Goal: Task Accomplishment & Management: Use online tool/utility

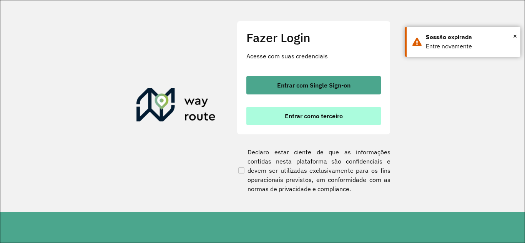
click at [308, 115] on span "Entrar como terceiro" at bounding box center [314, 116] width 58 height 6
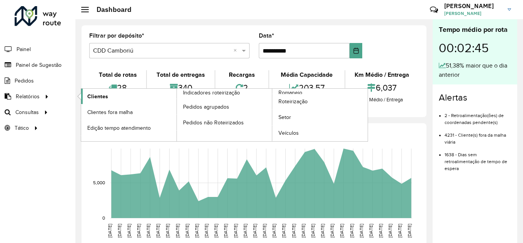
click at [100, 96] on span "Clientes" at bounding box center [97, 97] width 21 height 8
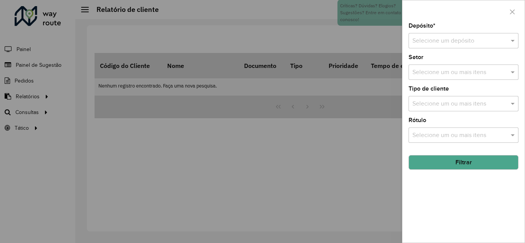
click at [461, 42] on input "text" at bounding box center [455, 41] width 87 height 9
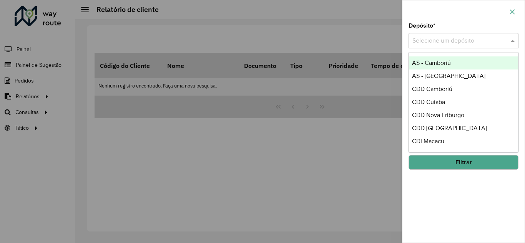
click at [512, 10] on icon "button" at bounding box center [512, 12] width 6 height 6
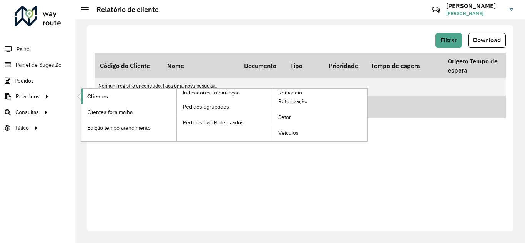
click at [99, 98] on span "Clientes" at bounding box center [97, 97] width 21 height 8
click at [103, 96] on span "Clientes" at bounding box center [97, 97] width 21 height 8
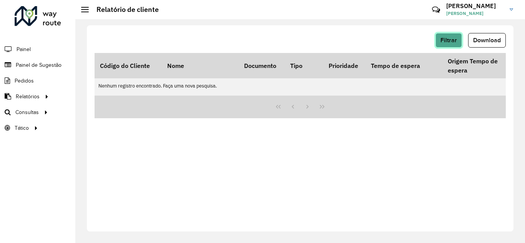
click at [451, 39] on span "Filtrar" at bounding box center [449, 40] width 17 height 7
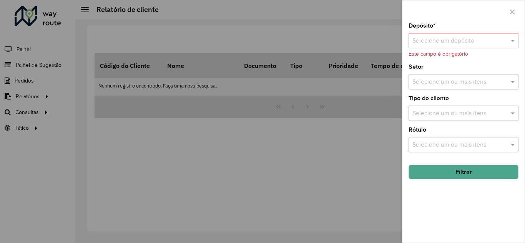
click at [493, 37] on input "text" at bounding box center [455, 41] width 87 height 9
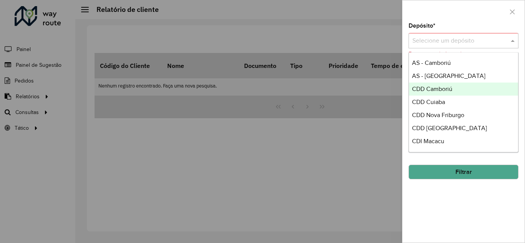
click at [443, 90] on span "CDD Camboriú" at bounding box center [432, 89] width 40 height 7
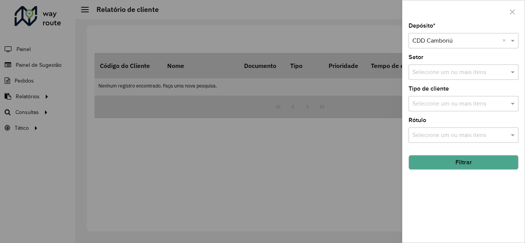
click at [461, 106] on input "text" at bounding box center [460, 104] width 98 height 9
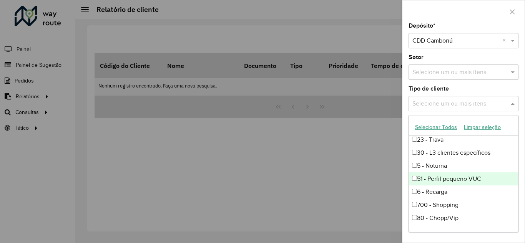
scroll to position [52, 0]
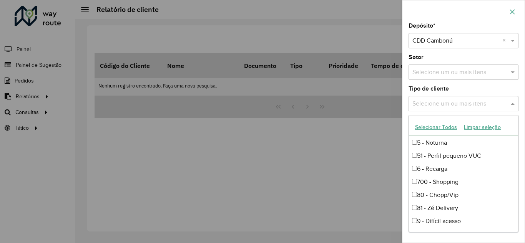
click at [513, 11] on icon "button" at bounding box center [512, 11] width 5 height 5
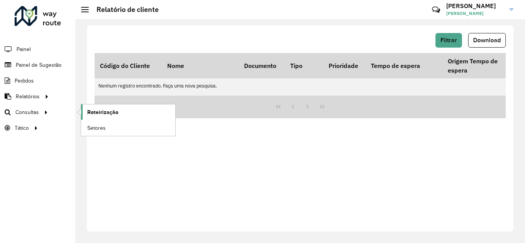
click at [96, 113] on span "Roteirização" at bounding box center [102, 112] width 31 height 8
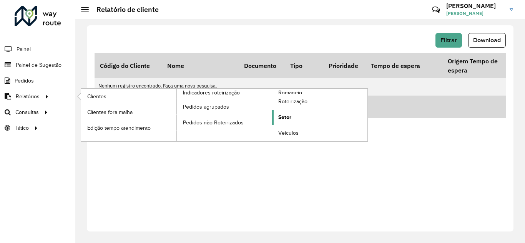
click at [289, 118] on span "Setor" at bounding box center [284, 117] width 13 height 8
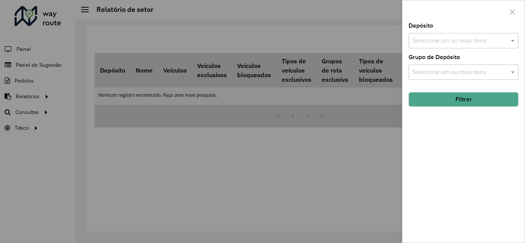
click at [455, 40] on input "text" at bounding box center [460, 41] width 98 height 9
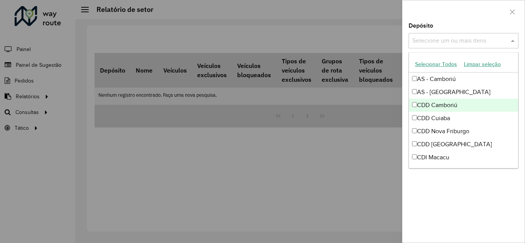
click at [421, 107] on div "CDD Camboriú" at bounding box center [463, 105] width 109 height 13
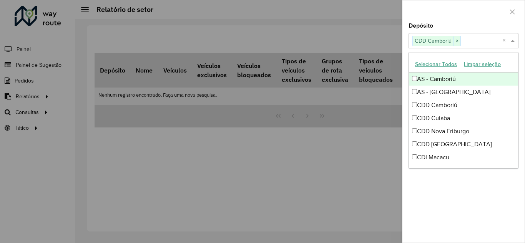
click at [513, 41] on span at bounding box center [514, 40] width 10 height 9
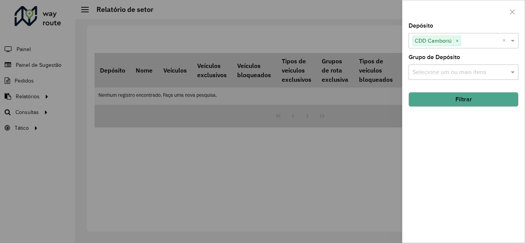
click at [459, 109] on div "Depósito Selecione um ou mais itens CDD Camboriú × × Grupo de Depósito Selecion…" at bounding box center [463, 133] width 122 height 220
click at [461, 100] on button "Filtrar" at bounding box center [464, 99] width 110 height 15
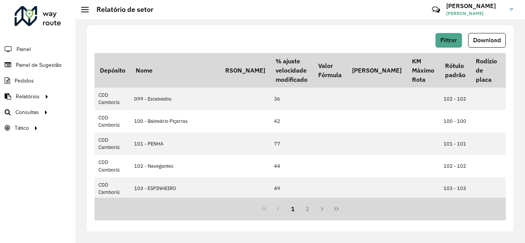
scroll to position [0, 435]
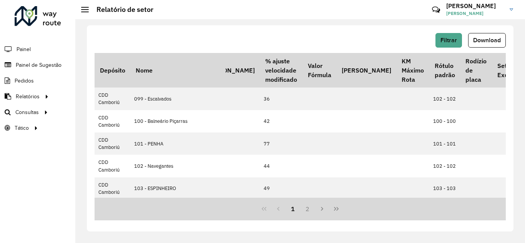
drag, startPoint x: 411, startPoint y: 61, endPoint x: 430, endPoint y: 80, distance: 26.9
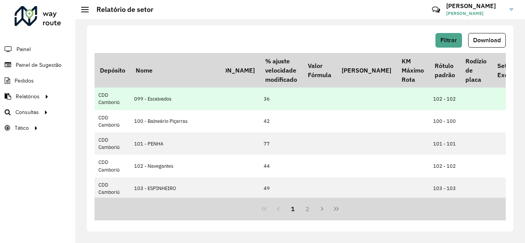
drag, startPoint x: 406, startPoint y: 99, endPoint x: 414, endPoint y: 97, distance: 8.2
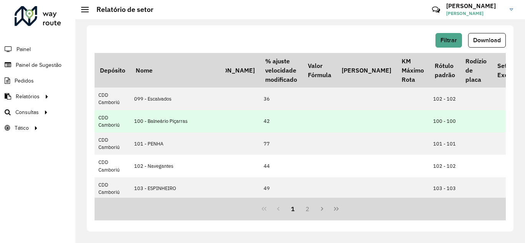
drag, startPoint x: 407, startPoint y: 120, endPoint x: 416, endPoint y: 120, distance: 9.6
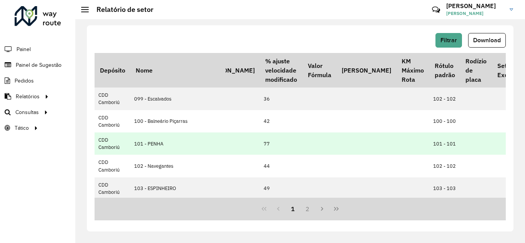
drag, startPoint x: 411, startPoint y: 144, endPoint x: 416, endPoint y: 147, distance: 5.9
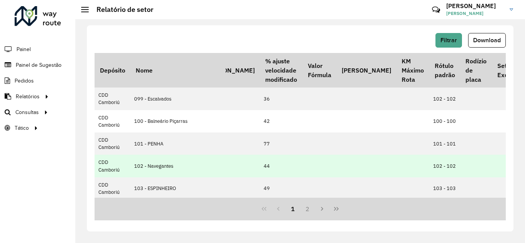
drag, startPoint x: 404, startPoint y: 166, endPoint x: 416, endPoint y: 166, distance: 11.5
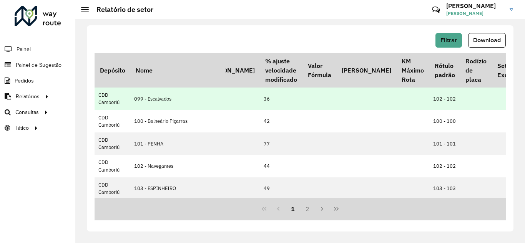
drag, startPoint x: 404, startPoint y: 100, endPoint x: 415, endPoint y: 106, distance: 12.3
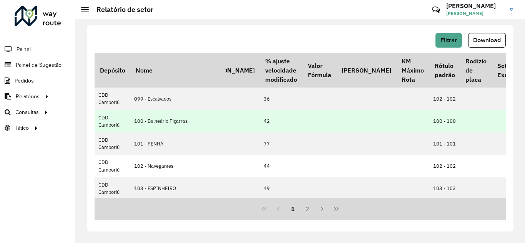
drag, startPoint x: 409, startPoint y: 120, endPoint x: 414, endPoint y: 124, distance: 7.1
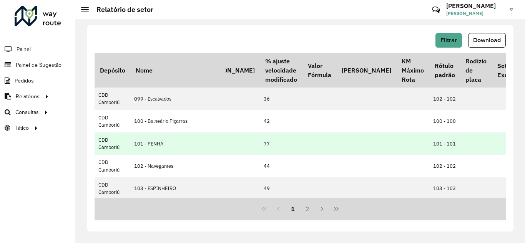
drag, startPoint x: 414, startPoint y: 148, endPoint x: 419, endPoint y: 149, distance: 5.9
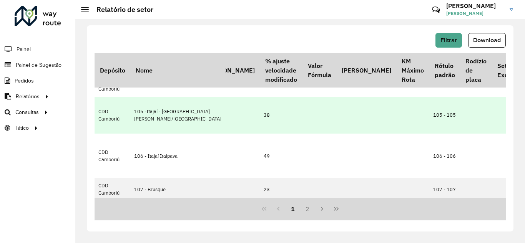
scroll to position [115, 435]
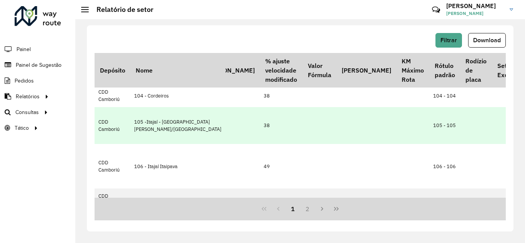
drag, startPoint x: 409, startPoint y: 64, endPoint x: 416, endPoint y: 110, distance: 46.9
drag, startPoint x: 403, startPoint y: 123, endPoint x: 412, endPoint y: 125, distance: 8.7
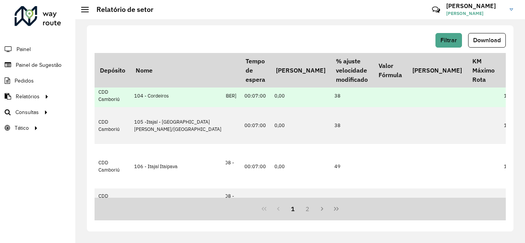
scroll to position [115, 363]
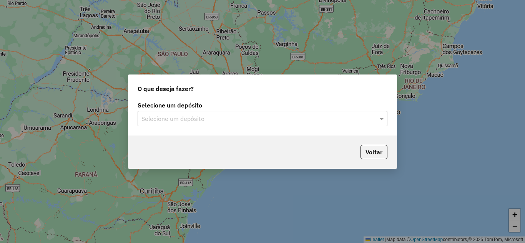
click at [170, 124] on div "Selecione um depósito" at bounding box center [263, 118] width 250 height 15
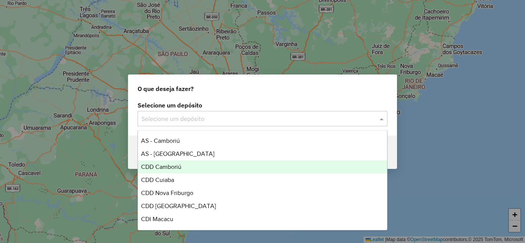
click at [168, 170] on span "CDD Camboriú" at bounding box center [161, 167] width 40 height 7
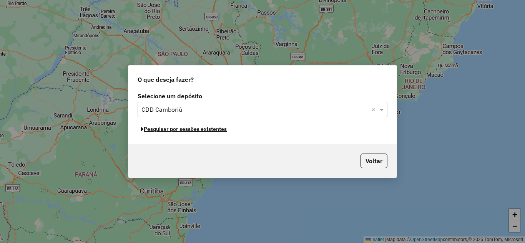
click at [194, 130] on button "Pesquisar por sessões existentes" at bounding box center [184, 129] width 93 height 12
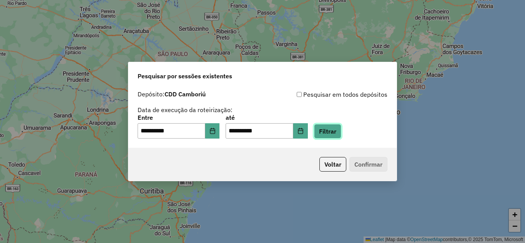
click at [328, 133] on button "Filtrar" at bounding box center [327, 131] width 27 height 15
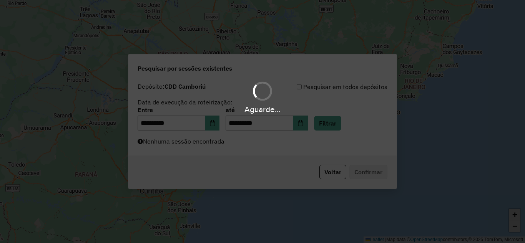
click at [261, 151] on div "Aguarde..." at bounding box center [262, 121] width 525 height 243
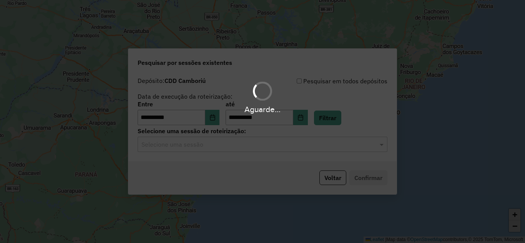
click at [238, 147] on input "text" at bounding box center [254, 144] width 227 height 9
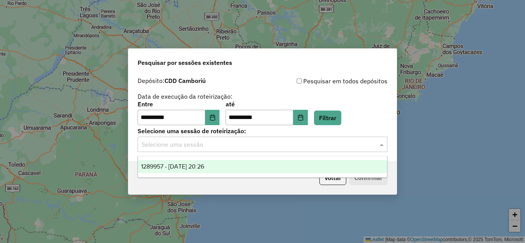
click at [204, 166] on span "1289957 - 07/10/2025 20:26" at bounding box center [172, 166] width 63 height 7
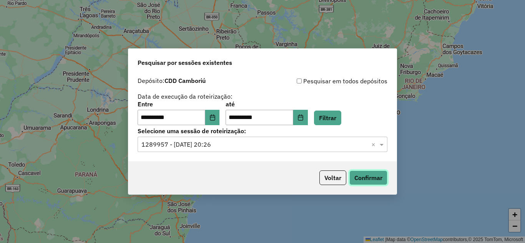
click at [363, 176] on button "Confirmar" at bounding box center [368, 178] width 38 height 15
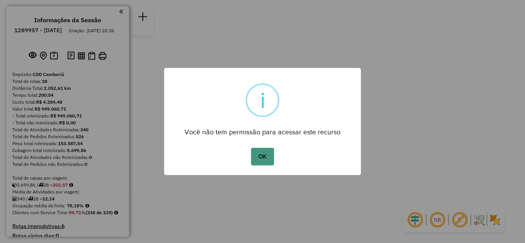
click at [256, 157] on button "OK" at bounding box center [262, 157] width 23 height 18
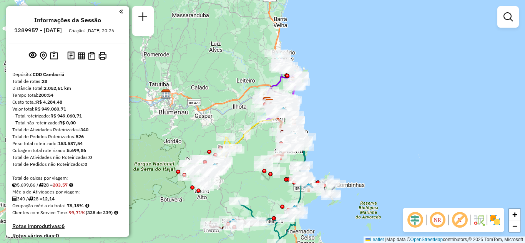
drag, startPoint x: 326, startPoint y: 135, endPoint x: 334, endPoint y: 112, distance: 23.6
click at [334, 115] on div "Janela de atendimento Grade de atendimento Capacidade Transportadoras Veículos …" at bounding box center [262, 121] width 525 height 243
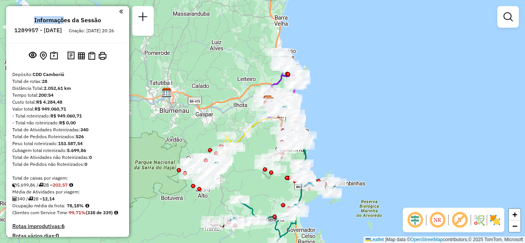
drag, startPoint x: 34, startPoint y: 27, endPoint x: 62, endPoint y: 26, distance: 28.5
click at [62, 26] on li "Informações da Sessão" at bounding box center [67, 22] width 71 height 10
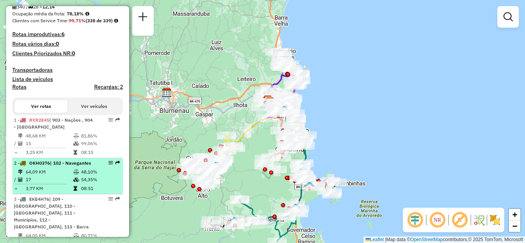
scroll to position [231, 0]
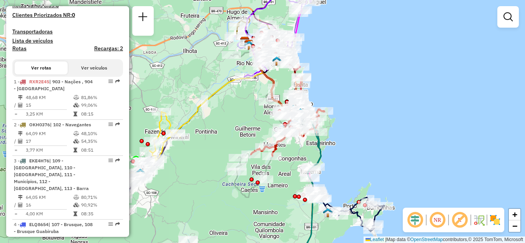
drag, startPoint x: 346, startPoint y: 141, endPoint x: 342, endPoint y: 111, distance: 30.2
click at [353, 110] on div "Janela de atendimento Grade de atendimento Capacidade Transportadoras Veículos …" at bounding box center [262, 121] width 525 height 243
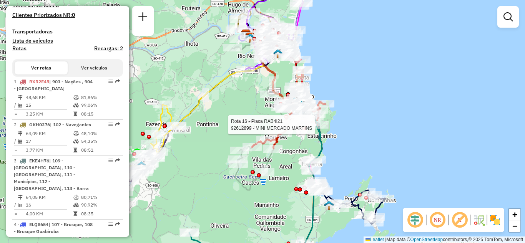
select select "**********"
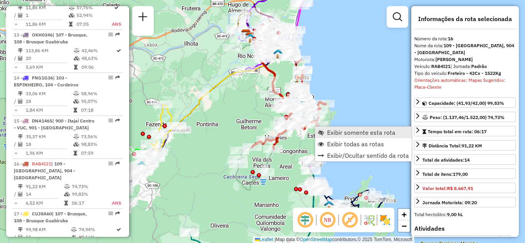
scroll to position [961, 0]
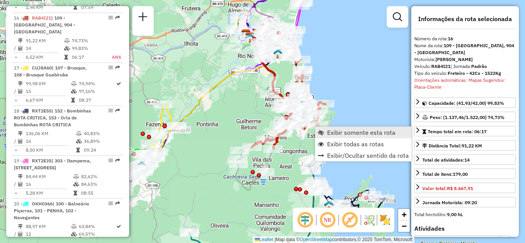
click at [332, 132] on span "Exibir somente esta rota" at bounding box center [361, 133] width 68 height 6
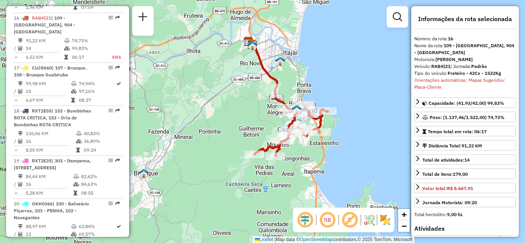
drag, startPoint x: 321, startPoint y: 78, endPoint x: 321, endPoint y: 65, distance: 12.7
click at [321, 68] on div "Janela de atendimento Grade de atendimento Capacidade Transportadoras Veículos …" at bounding box center [262, 121] width 525 height 243
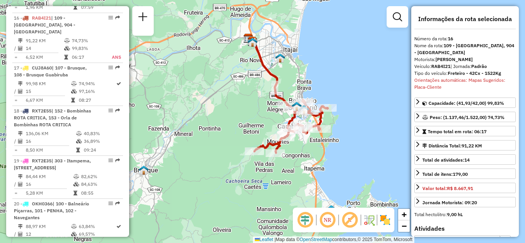
click at [339, 67] on div "Janela de atendimento Grade de atendimento Capacidade Transportadoras Veículos …" at bounding box center [262, 121] width 525 height 243
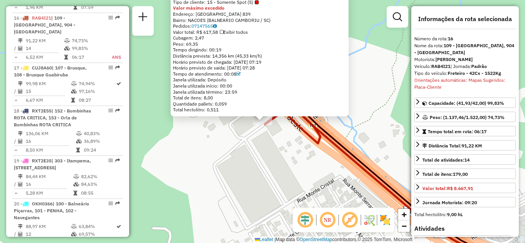
drag, startPoint x: 183, startPoint y: 50, endPoint x: 226, endPoint y: 50, distance: 43.8
click at [226, 50] on div "Tempo dirigindo: 00:19" at bounding box center [259, 50] width 173 height 6
drag, startPoint x: 176, startPoint y: 48, endPoint x: 211, endPoint y: 50, distance: 34.6
click at [211, 50] on div "Tempo dirigindo: 00:19" at bounding box center [259, 50] width 173 height 6
click at [252, 56] on div "Distância prevista: 14,356 km (45,33 km/h)" at bounding box center [259, 56] width 173 height 6
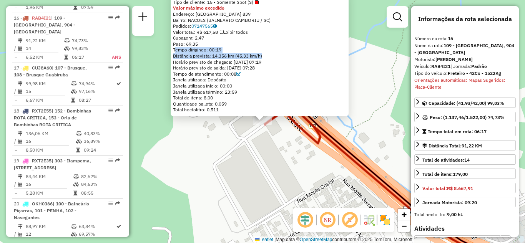
drag, startPoint x: 265, startPoint y: 56, endPoint x: 174, endPoint y: 47, distance: 91.5
click at [174, 47] on div "92618579 - LAINE LIMA Tipo de cliente: 15 - Somente Spot (S) Valor máximo exced…" at bounding box center [260, 54] width 178 height 126
click at [221, 52] on div "Tempo dirigindo: 00:19" at bounding box center [259, 50] width 173 height 6
drag, startPoint x: 201, startPoint y: 50, endPoint x: 264, endPoint y: 52, distance: 62.3
click at [261, 52] on div "Tempo dirigindo: 00:19" at bounding box center [259, 50] width 173 height 6
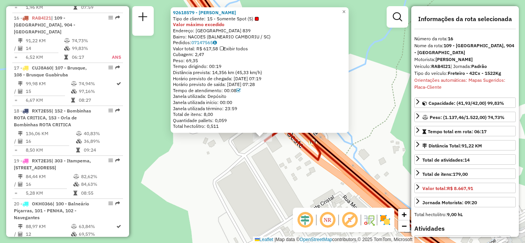
drag, startPoint x: 309, startPoint y: 158, endPoint x: 308, endPoint y: 173, distance: 15.8
click at [308, 160] on icon at bounding box center [257, 76] width 125 height 168
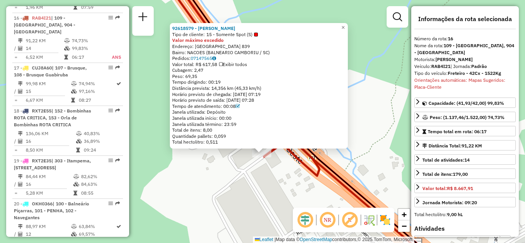
drag, startPoint x: 196, startPoint y: 80, endPoint x: 227, endPoint y: 81, distance: 31.1
click at [227, 81] on div "Tempo dirigindo: 00:19" at bounding box center [258, 82] width 173 height 6
click at [345, 24] on span "×" at bounding box center [342, 27] width 3 height 7
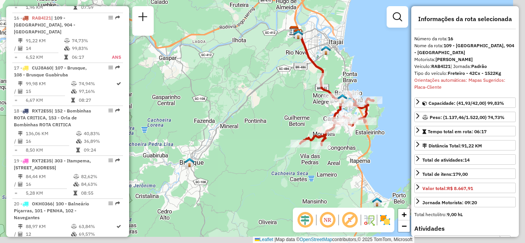
drag, startPoint x: 337, startPoint y: 125, endPoint x: 306, endPoint y: 106, distance: 36.6
click at [307, 106] on div "Janela de atendimento Grade de atendimento Capacidade Transportadoras Veículos …" at bounding box center [262, 121] width 525 height 243
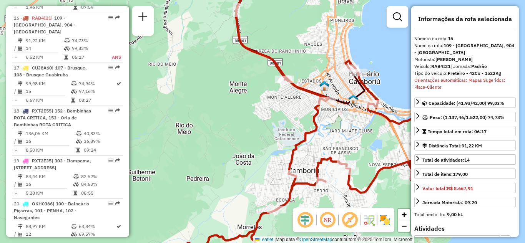
drag, startPoint x: 357, startPoint y: 106, endPoint x: 344, endPoint y: 131, distance: 28.2
click at [344, 133] on div "Janela de atendimento Grade de atendimento Capacidade Transportadoras Veículos …" at bounding box center [262, 121] width 525 height 243
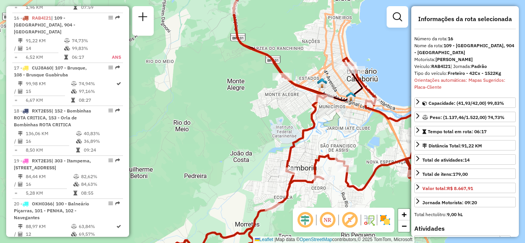
drag, startPoint x: 331, startPoint y: 138, endPoint x: 334, endPoint y: 125, distance: 13.3
click at [334, 125] on div "Janela de atendimento Grade de atendimento Capacidade Transportadoras Veículos …" at bounding box center [262, 121] width 525 height 243
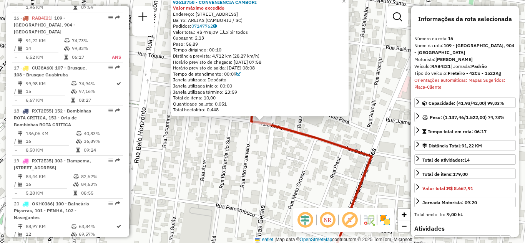
drag, startPoint x: 215, startPoint y: 48, endPoint x: 208, endPoint y: 49, distance: 7.0
click at [208, 49] on div "Tempo dirigindo: 00:10" at bounding box center [259, 50] width 173 height 6
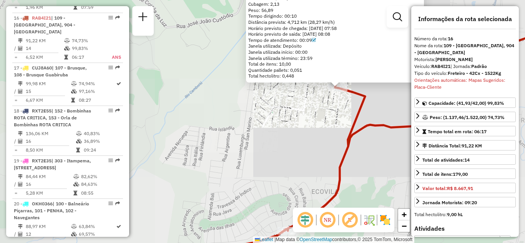
drag, startPoint x: 349, startPoint y: 121, endPoint x: 323, endPoint y: 140, distance: 32.1
click at [323, 140] on icon at bounding box center [398, 122] width 359 height 292
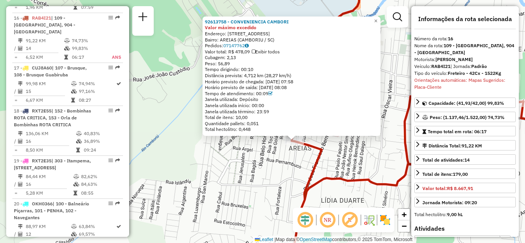
drag, startPoint x: 350, startPoint y: 156, endPoint x: 336, endPoint y: 162, distance: 14.5
click at [337, 166] on div "92613758 - CONVENIENCIA CAMBORI Valor máximo excedido Endereço: RUA BAHIA 280 B…" at bounding box center [262, 121] width 525 height 243
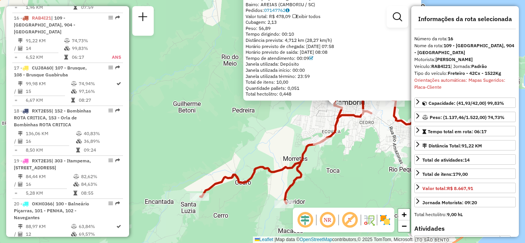
drag, startPoint x: 346, startPoint y: 126, endPoint x: 329, endPoint y: 143, distance: 23.1
click at [329, 143] on div "92613758 - CONVENIENCIA CAMBORI Valor máximo excedido Endereço: RUA BAHIA 280 B…" at bounding box center [262, 121] width 525 height 243
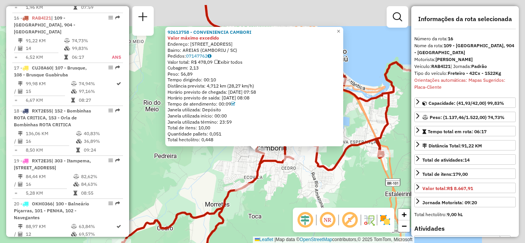
drag, startPoint x: 375, startPoint y: 143, endPoint x: 313, endPoint y: 161, distance: 64.4
click at [310, 172] on div "92613758 - CONVENIENCIA CAMBORI Valor máximo excedido Endereço: RUA BAHIA 280 B…" at bounding box center [262, 121] width 525 height 243
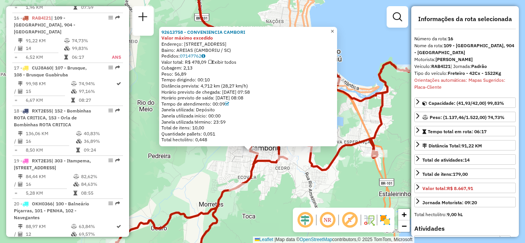
click at [334, 28] on span "×" at bounding box center [332, 31] width 3 height 7
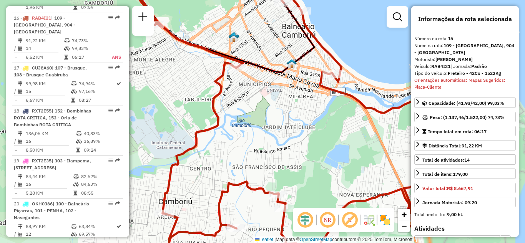
drag, startPoint x: 306, startPoint y: 55, endPoint x: 305, endPoint y: 110, distance: 55.0
click at [305, 73] on icon at bounding box center [219, 26] width 192 height 93
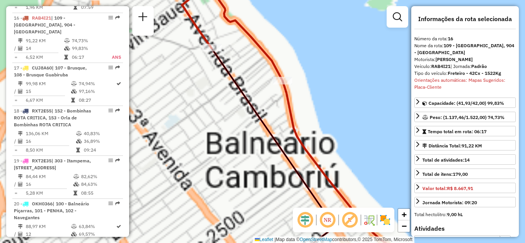
drag, startPoint x: 313, startPoint y: 48, endPoint x: 332, endPoint y: 73, distance: 31.6
click at [333, 63] on div "Janela de atendimento Grade de atendimento Capacidade Transportadoras Veículos …" at bounding box center [262, 121] width 525 height 243
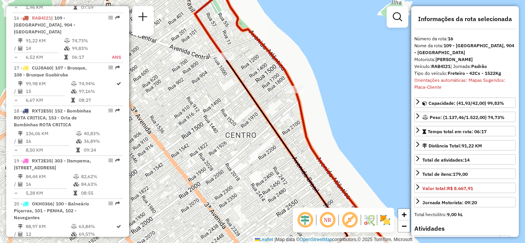
click at [224, 52] on icon at bounding box center [180, 130] width 466 height 274
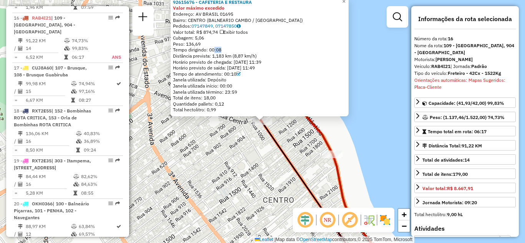
drag, startPoint x: 215, startPoint y: 48, endPoint x: 233, endPoint y: 48, distance: 18.1
click at [223, 48] on div "Tempo dirigindo: 00:08" at bounding box center [259, 50] width 173 height 6
drag, startPoint x: 372, startPoint y: 76, endPoint x: 369, endPoint y: 97, distance: 21.0
click at [372, 102] on div "92615676 - CAFETERIA E RESTAURA Valor máximo excedido Endereço: AV BRASIL 01695…" at bounding box center [262, 121] width 525 height 243
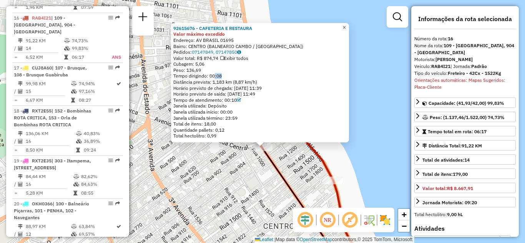
click at [346, 25] on span "×" at bounding box center [344, 27] width 3 height 7
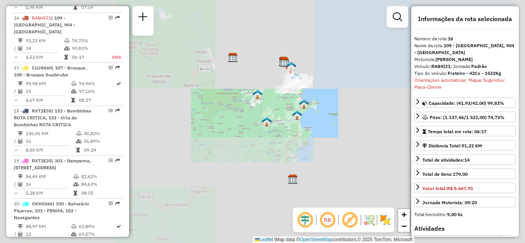
drag, startPoint x: 306, startPoint y: 111, endPoint x: 294, endPoint y: 107, distance: 12.6
click at [307, 109] on img at bounding box center [304, 104] width 10 height 10
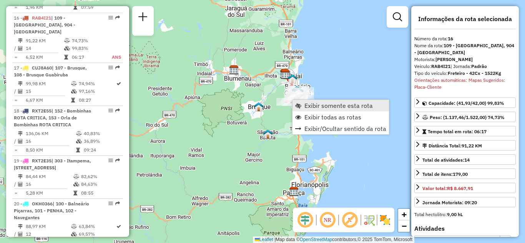
click at [321, 110] on link "Exibir somente esta rota" at bounding box center [341, 106] width 96 height 12
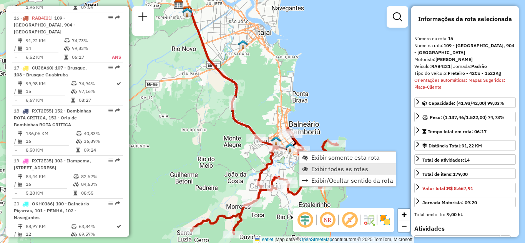
click at [318, 165] on link "Exibir todas as rotas" at bounding box center [347, 169] width 96 height 12
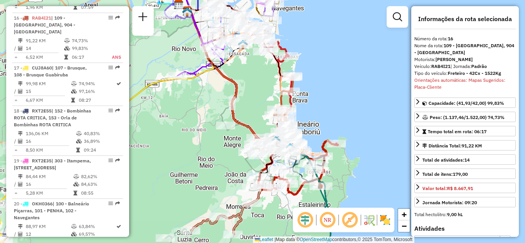
drag, startPoint x: 314, startPoint y: 124, endPoint x: 312, endPoint y: 81, distance: 42.7
click at [313, 81] on div "Janela de atendimento Grade de atendimento Capacidade Transportadoras Veículos …" at bounding box center [262, 121] width 525 height 243
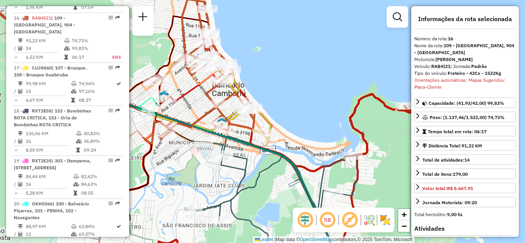
drag, startPoint x: 294, startPoint y: 122, endPoint x: 285, endPoint y: 85, distance: 37.8
click at [290, 92] on div "Janela de atendimento Grade de atendimento Capacidade Transportadoras Veículos …" at bounding box center [262, 121] width 525 height 243
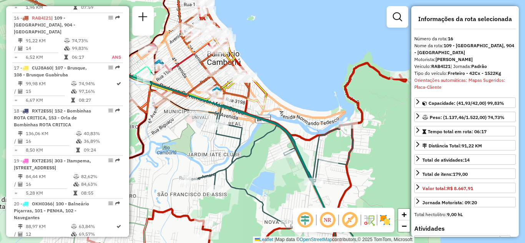
drag, startPoint x: 302, startPoint y: 120, endPoint x: 312, endPoint y: 106, distance: 17.4
click at [312, 106] on icon at bounding box center [234, 141] width 345 height 253
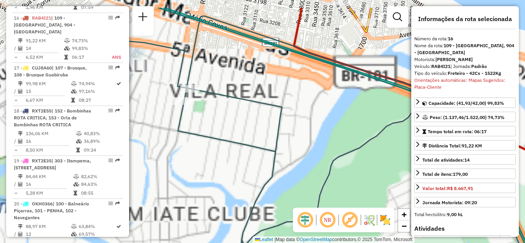
drag, startPoint x: 231, startPoint y: 91, endPoint x: 207, endPoint y: 112, distance: 31.3
click at [229, 127] on div "Janela de atendimento Grade de atendimento Capacidade Transportadoras Veículos …" at bounding box center [262, 121] width 525 height 243
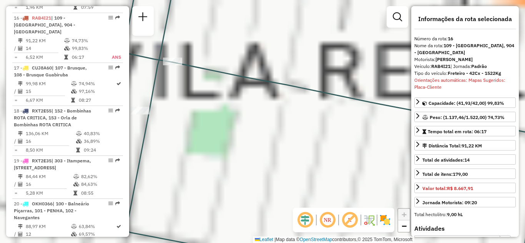
drag, startPoint x: 171, startPoint y: 106, endPoint x: 231, endPoint y: 110, distance: 60.9
click at [231, 110] on div "Janela de atendimento Grade de atendimento Capacidade Transportadoras Veículos …" at bounding box center [262, 121] width 525 height 243
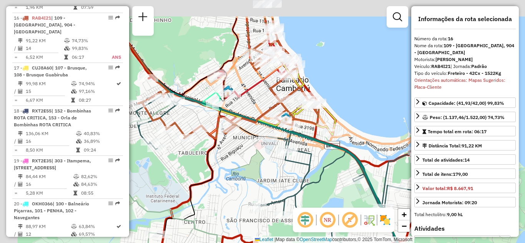
drag, startPoint x: 219, startPoint y: 116, endPoint x: 262, endPoint y: 163, distance: 64.2
click at [262, 163] on div "Janela de atendimento Grade de atendimento Capacidade Transportadoras Veículos …" at bounding box center [262, 121] width 525 height 243
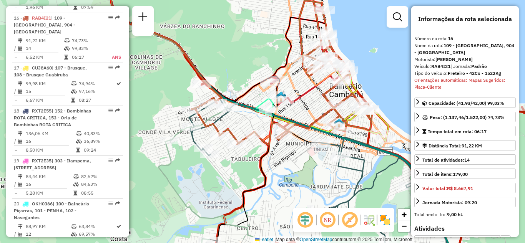
drag, startPoint x: 229, startPoint y: 127, endPoint x: 250, endPoint y: 128, distance: 21.2
click at [250, 128] on div "Janela de atendimento Grade de atendimento Capacidade Transportadoras Veículos …" at bounding box center [262, 121] width 525 height 243
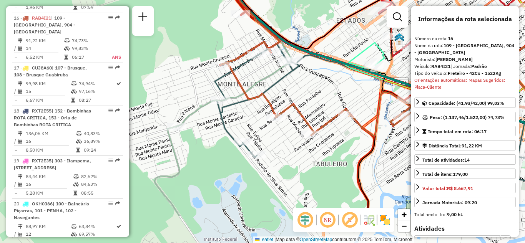
drag, startPoint x: 198, startPoint y: 134, endPoint x: 261, endPoint y: 82, distance: 81.7
click at [261, 82] on icon at bounding box center [151, 70] width 281 height 292
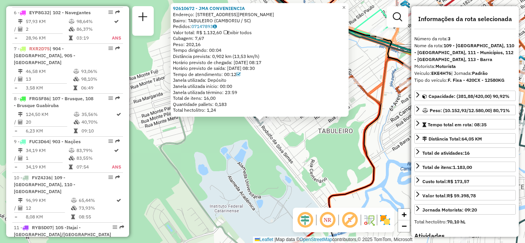
scroll to position [394, 0]
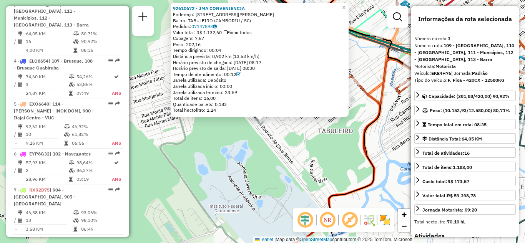
drag, startPoint x: 350, startPoint y: 5, endPoint x: 339, endPoint y: 19, distance: 18.1
click at [346, 5] on span "×" at bounding box center [343, 7] width 3 height 7
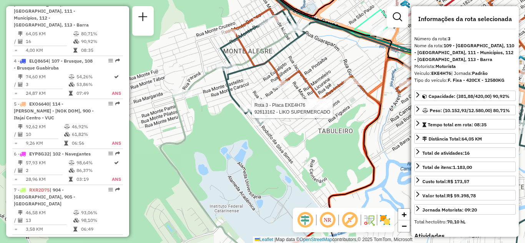
click at [248, 113] on div at bounding box center [249, 109] width 19 height 8
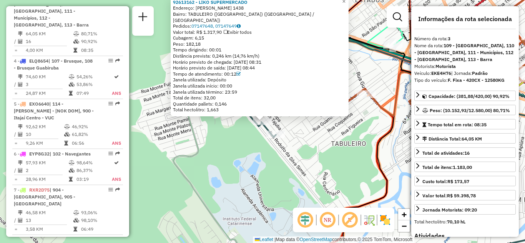
drag, startPoint x: 225, startPoint y: 49, endPoint x: 206, endPoint y: 49, distance: 19.2
click at [206, 49] on div "Tempo dirigindo: 00:01" at bounding box center [259, 50] width 173 height 6
drag, startPoint x: 180, startPoint y: 51, endPoint x: 221, endPoint y: 47, distance: 41.7
click at [221, 47] on div "Tempo dirigindo: 00:01" at bounding box center [259, 50] width 173 height 6
click at [346, 4] on span "×" at bounding box center [343, 1] width 3 height 7
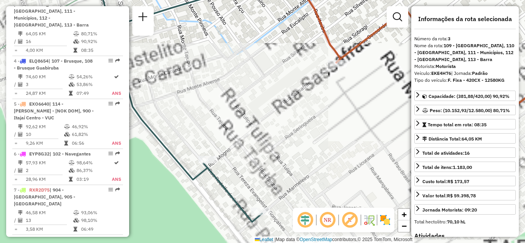
drag, startPoint x: 244, startPoint y: 129, endPoint x: 246, endPoint y: 75, distance: 54.2
click at [244, 75] on div "Janela de atendimento Grade de atendimento Capacidade Transportadoras Veículos …" at bounding box center [262, 121] width 525 height 243
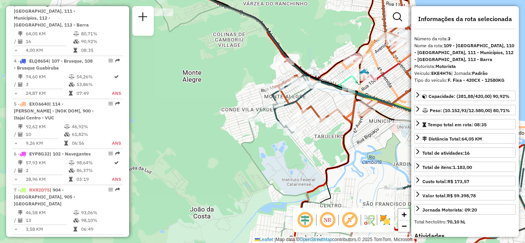
drag, startPoint x: 344, startPoint y: 145, endPoint x: 316, endPoint y: 146, distance: 28.1
click at [316, 146] on div "Janela de atendimento Grade de atendimento Capacidade Transportadoras Veículos …" at bounding box center [262, 121] width 525 height 243
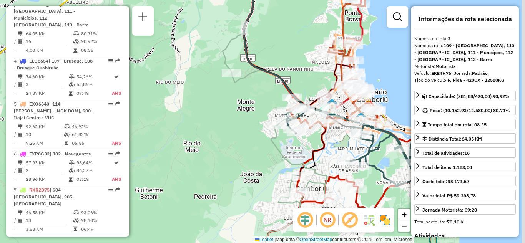
drag, startPoint x: 342, startPoint y: 142, endPoint x: 327, endPoint y: 144, distance: 15.5
click at [328, 144] on div "Janela de atendimento Grade de atendimento Capacidade Transportadoras Veículos …" at bounding box center [262, 121] width 525 height 243
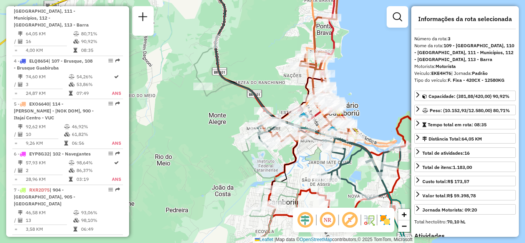
drag, startPoint x: 387, startPoint y: 93, endPoint x: 371, endPoint y: 105, distance: 19.5
click at [371, 105] on div "Janela de atendimento Grade de atendimento Capacidade Transportadoras Veículos …" at bounding box center [262, 121] width 525 height 243
